Goal: Task Accomplishment & Management: Use online tool/utility

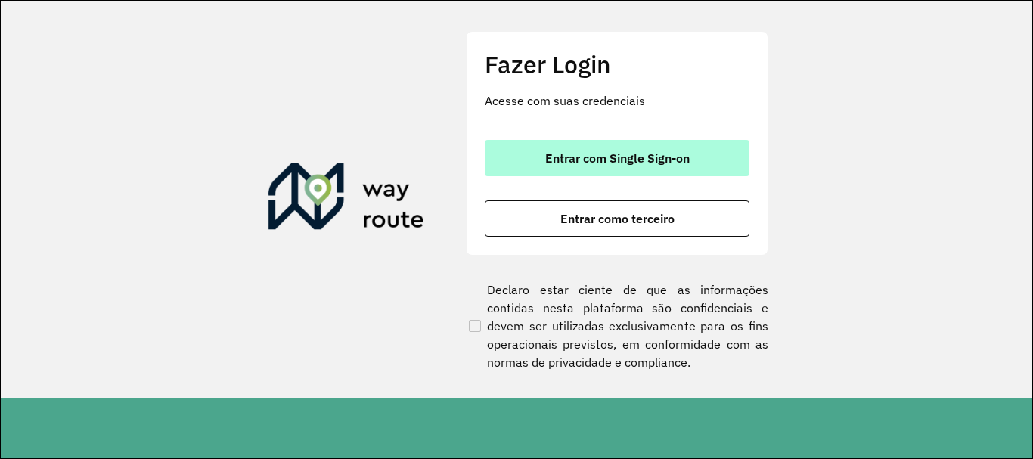
click at [588, 169] on button "Entrar com Single Sign-on" at bounding box center [617, 158] width 265 height 36
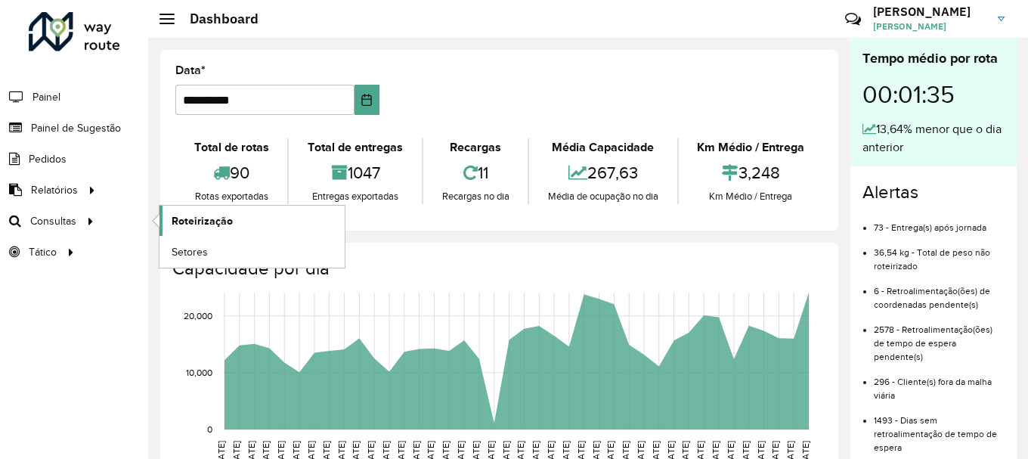
click at [207, 224] on span "Roteirização" at bounding box center [202, 221] width 61 height 16
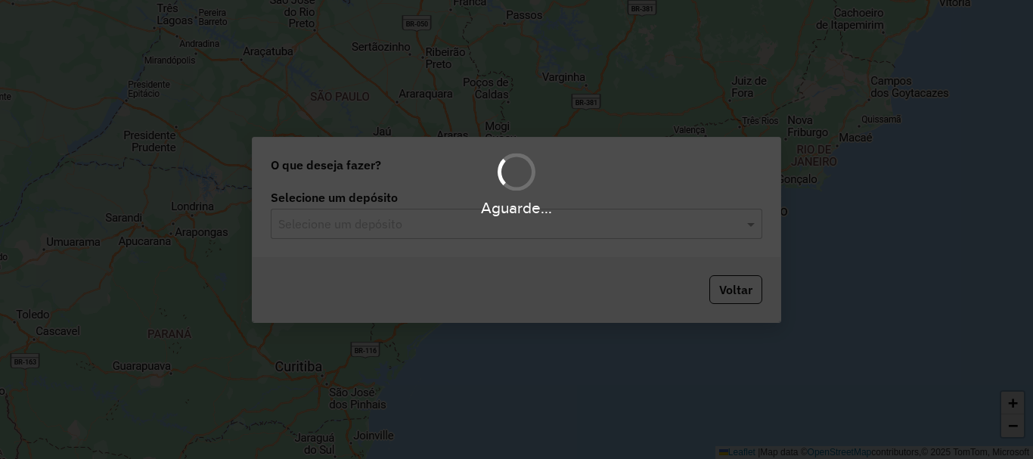
click at [591, 228] on div "Aguarde..." at bounding box center [516, 229] width 1033 height 459
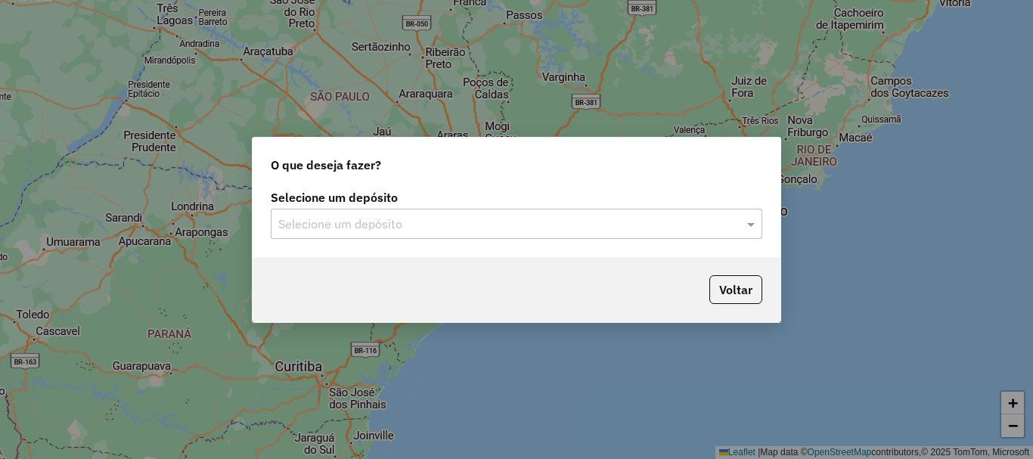
click at [375, 227] on input "text" at bounding box center [501, 224] width 446 height 18
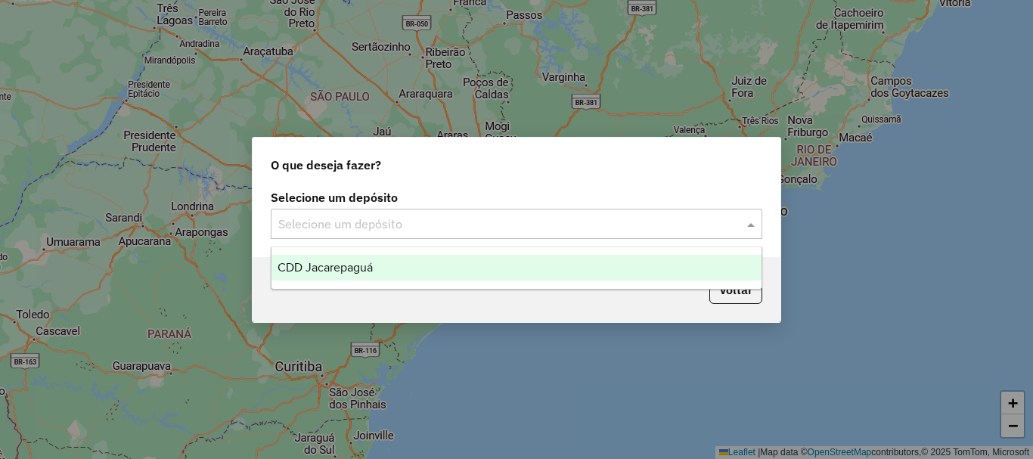
click at [378, 265] on div "CDD Jacarepaguá" at bounding box center [516, 268] width 490 height 26
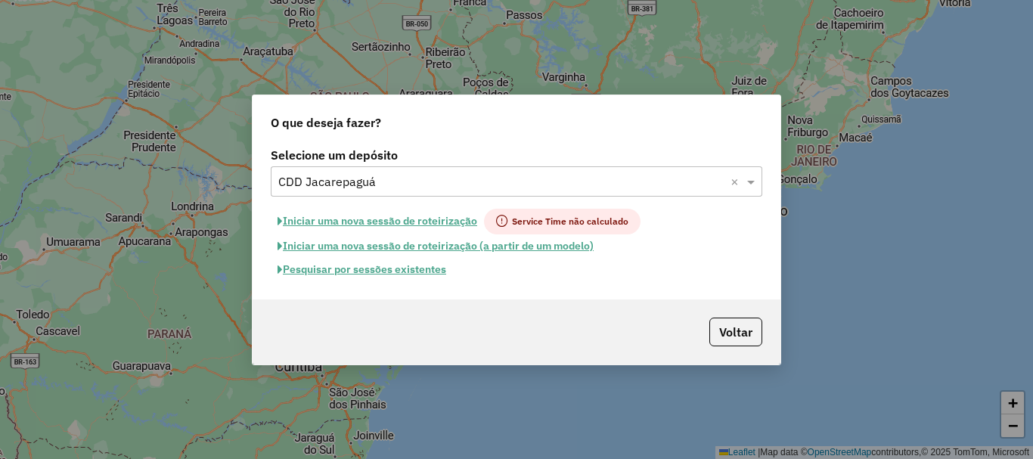
click at [387, 265] on button "Pesquisar por sessões existentes" at bounding box center [362, 269] width 182 height 23
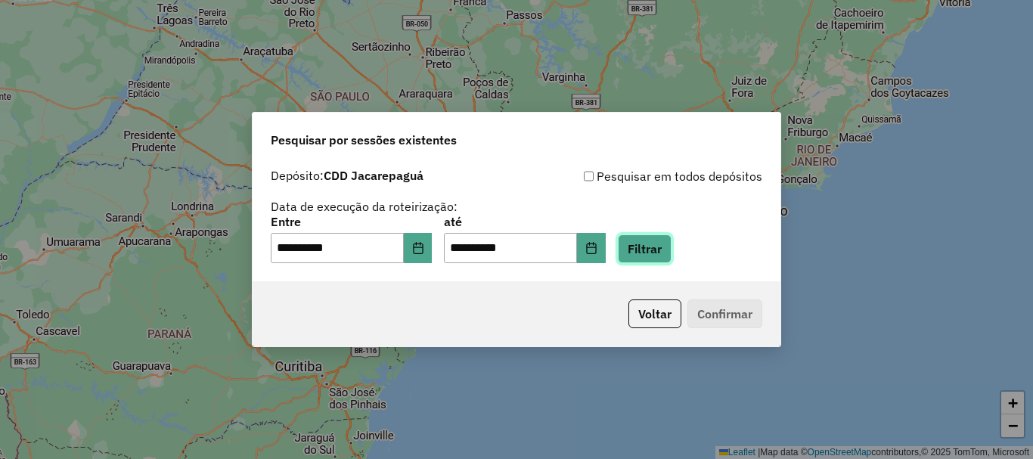
click at [671, 243] on button "Filtrar" at bounding box center [645, 248] width 54 height 29
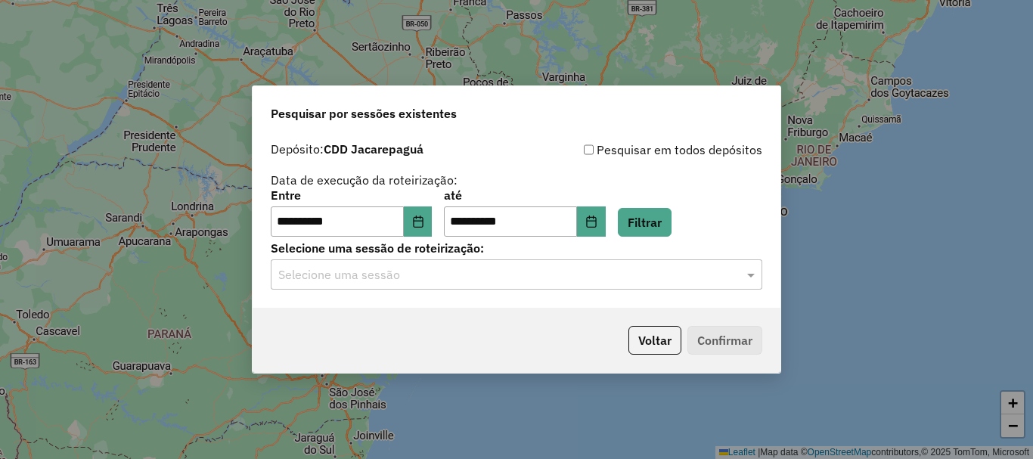
click at [714, 268] on input "text" at bounding box center [501, 275] width 446 height 18
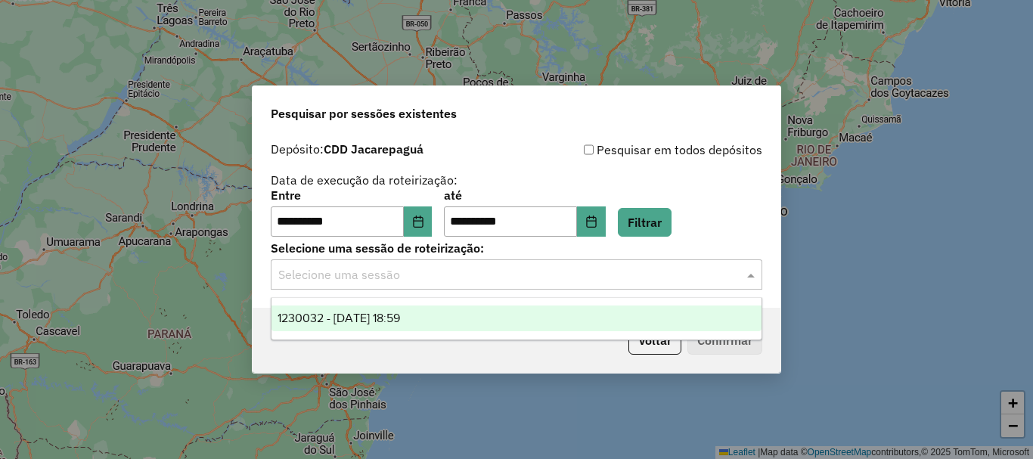
click at [352, 316] on span "1230032 - 15/08/2025 18:59" at bounding box center [339, 318] width 122 height 13
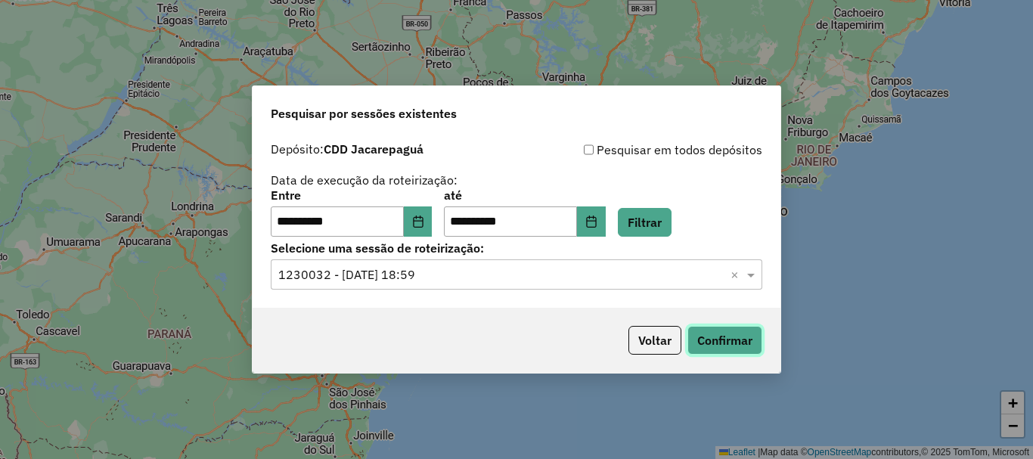
click at [739, 341] on button "Confirmar" at bounding box center [724, 340] width 75 height 29
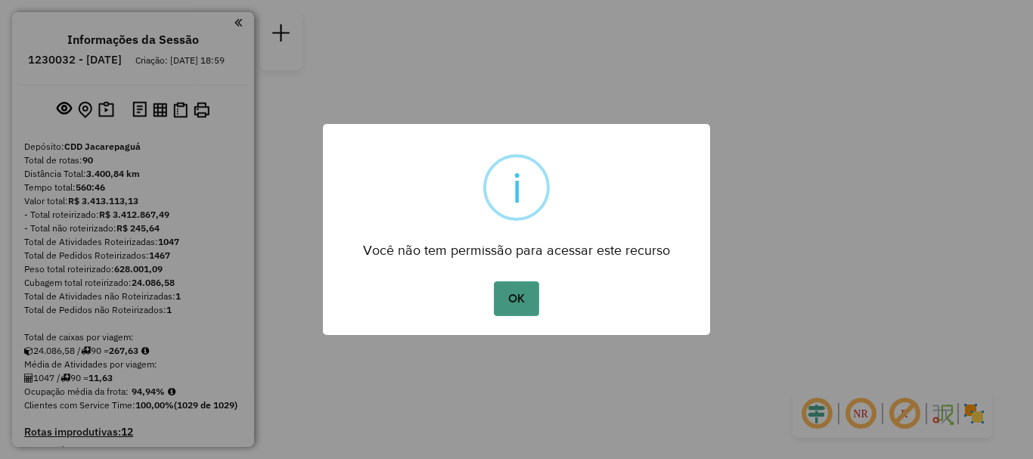
click at [501, 306] on button "OK" at bounding box center [516, 298] width 45 height 35
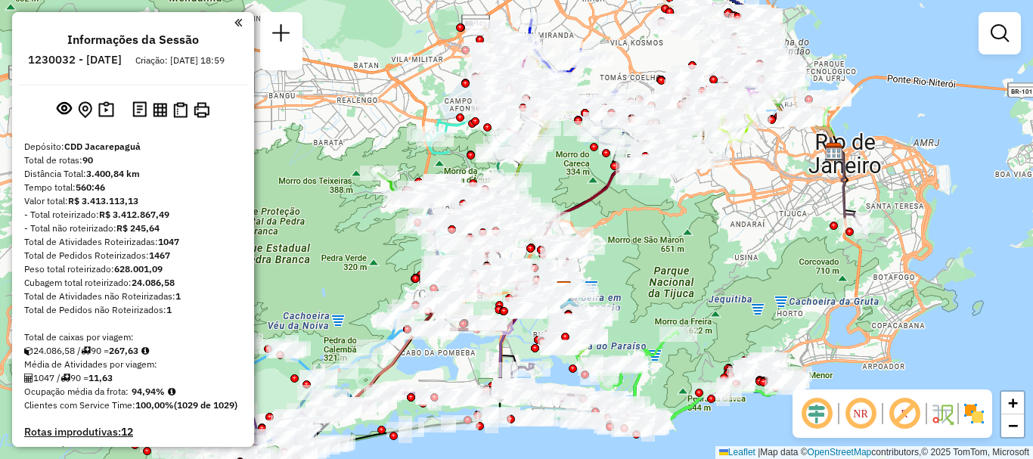
click at [851, 424] on em at bounding box center [860, 413] width 36 height 36
click at [972, 407] on img at bounding box center [974, 414] width 24 height 24
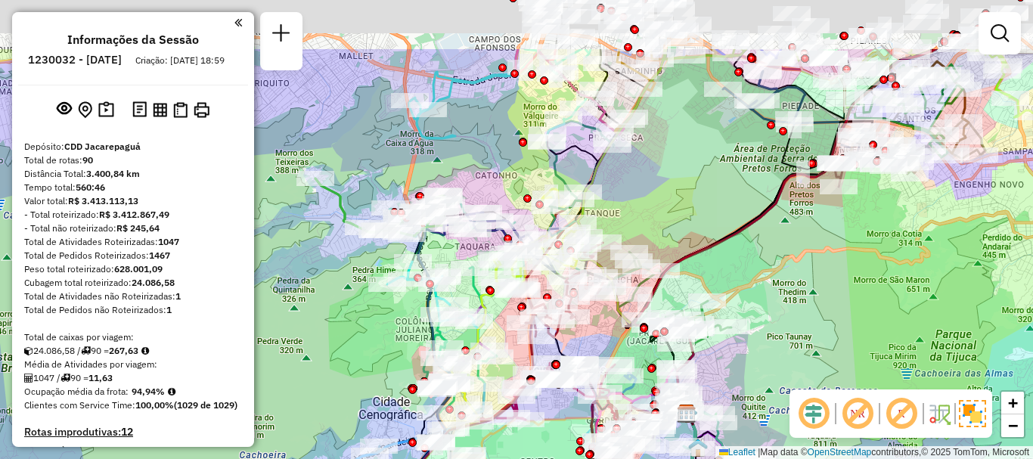
drag, startPoint x: 707, startPoint y: 55, endPoint x: 684, endPoint y: 157, distance: 104.6
click at [696, 157] on div "Janela de atendimento Grade de atendimento Capacidade Transportadoras Veículos …" at bounding box center [516, 229] width 1033 height 459
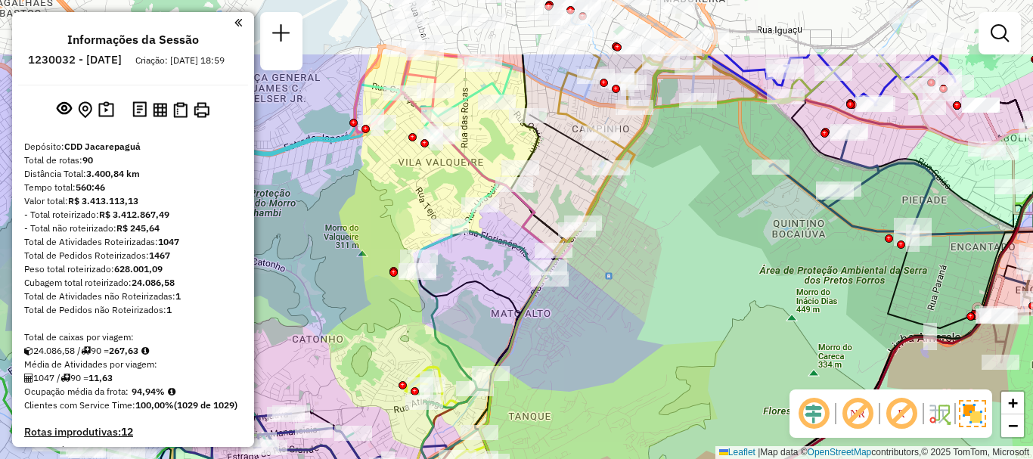
drag, startPoint x: 564, startPoint y: 262, endPoint x: 624, endPoint y: 290, distance: 66.0
click at [624, 298] on div "Janela de atendimento Grade de atendimento Capacidade Transportadoras Veículos …" at bounding box center [516, 229] width 1033 height 459
